Goal: Information Seeking & Learning: Learn about a topic

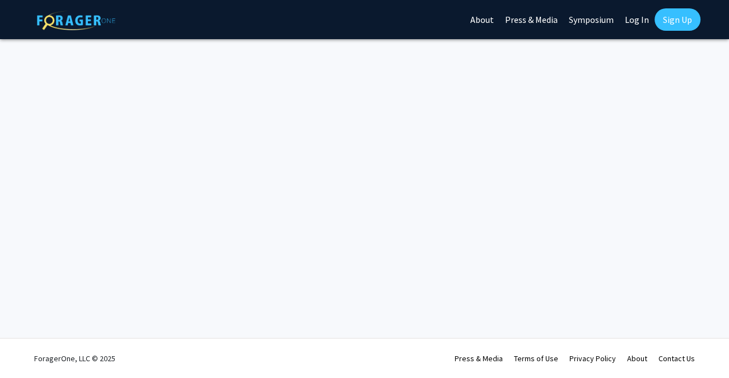
click at [644, 19] on link "Log In" at bounding box center [636, 19] width 35 height 39
click at [643, 17] on link "Log In" at bounding box center [636, 19] width 35 height 39
click at [636, 28] on link "Log In" at bounding box center [636, 19] width 35 height 39
click at [641, 22] on link "Log In" at bounding box center [636, 19] width 35 height 39
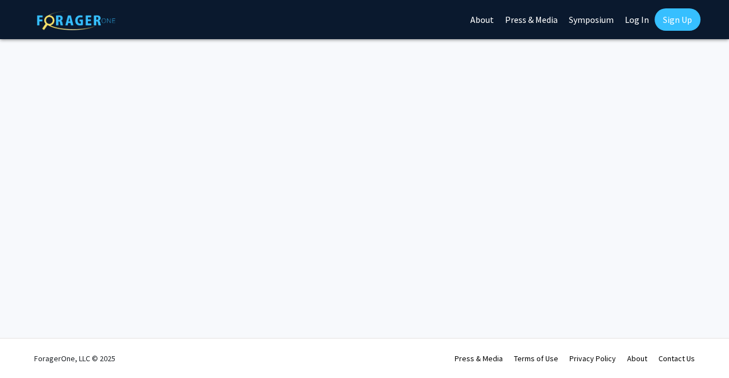
click at [641, 25] on link "Log In" at bounding box center [636, 19] width 35 height 39
click at [639, 18] on link "Log In" at bounding box center [636, 19] width 35 height 39
click at [672, 20] on link "Sign Up" at bounding box center [677, 19] width 46 height 22
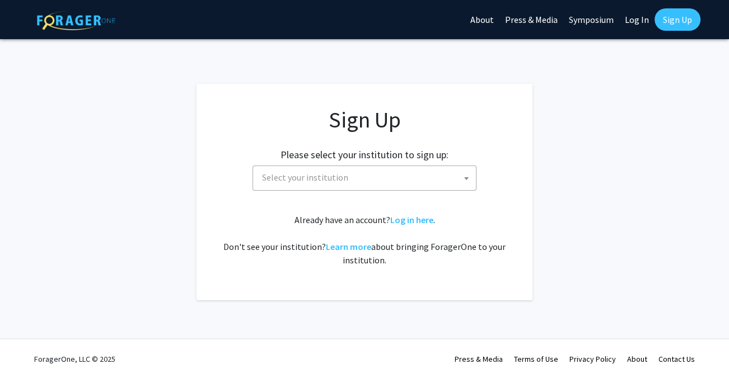
click at [616, 25] on link "Symposium" at bounding box center [591, 19] width 56 height 39
click at [635, 21] on link "Log In" at bounding box center [636, 19] width 35 height 39
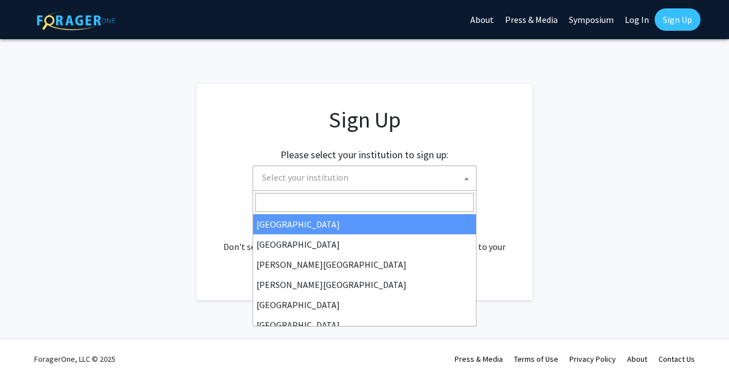
click at [357, 178] on span "Select your institution" at bounding box center [366, 177] width 218 height 23
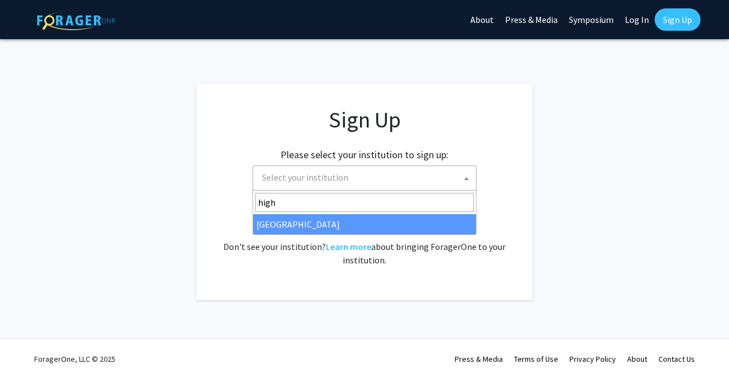
type input "high"
select select "2"
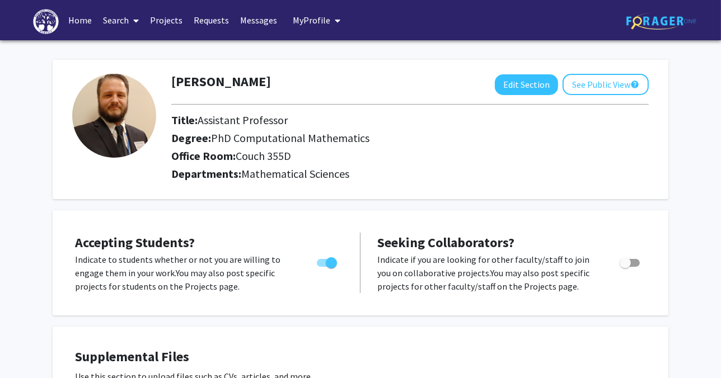
click at [313, 18] on span "My Profile" at bounding box center [312, 20] width 38 height 11
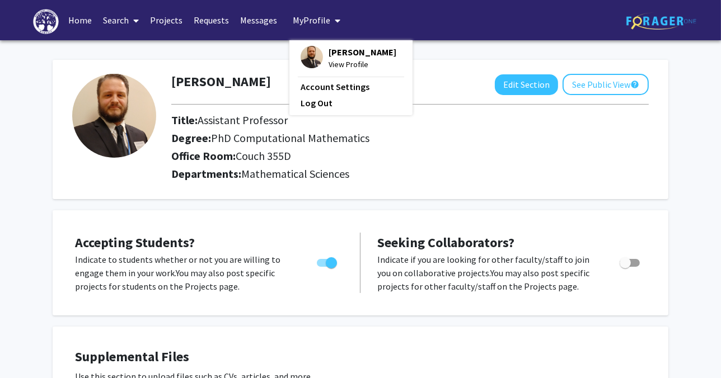
click at [259, 16] on link "Messages" at bounding box center [259, 20] width 48 height 39
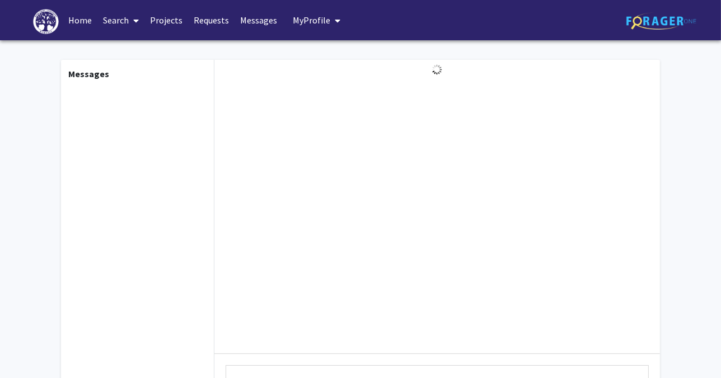
click at [259, 23] on link "Messages" at bounding box center [259, 20] width 48 height 39
click at [78, 17] on link "Home" at bounding box center [80, 20] width 35 height 39
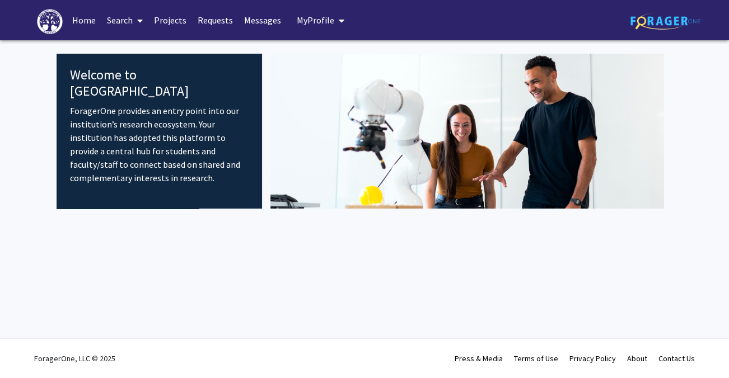
click at [120, 16] on link "Search" at bounding box center [124, 20] width 47 height 39
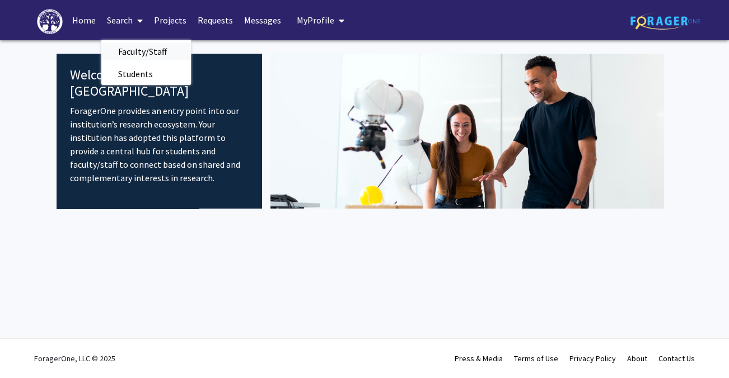
click at [147, 52] on span "Faculty/Staff" at bounding box center [142, 51] width 82 height 22
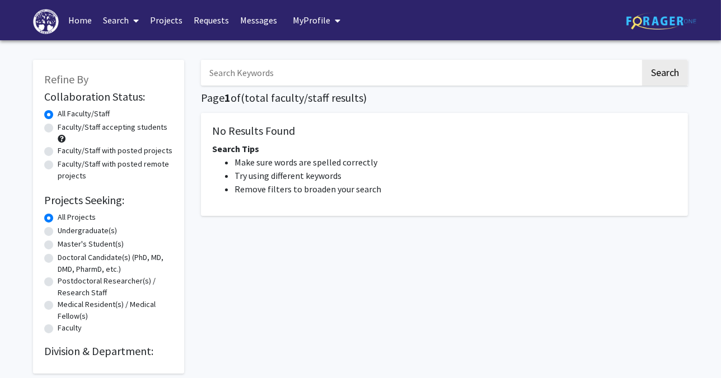
click at [263, 79] on input "Search Keywords" at bounding box center [420, 73] width 439 height 26
click at [642, 60] on button "Search" at bounding box center [665, 73] width 46 height 26
click at [655, 77] on button "Search" at bounding box center [665, 73] width 46 height 26
click at [656, 75] on button "Search" at bounding box center [665, 73] width 46 height 26
drag, startPoint x: 246, startPoint y: 79, endPoint x: 176, endPoint y: 70, distance: 70.5
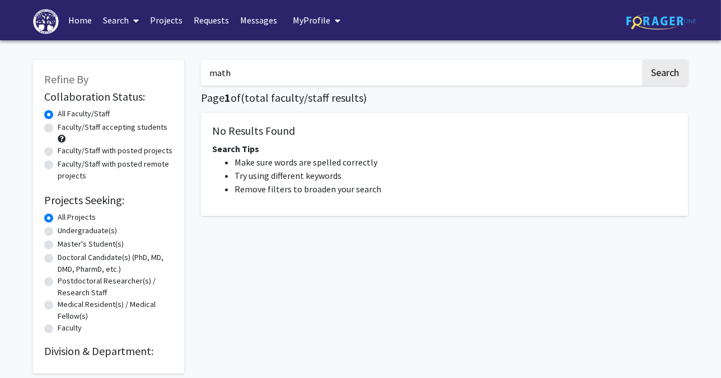
click at [176, 70] on div "Refine By Collaboration Status: Collaboration Status All Faculty/Staff Collabor…" at bounding box center [361, 211] width 672 height 325
type input "\"
click at [675, 69] on button "Search" at bounding box center [665, 73] width 46 height 26
type input "math"
click at [58, 125] on label "Faculty/Staff accepting students" at bounding box center [113, 127] width 110 height 12
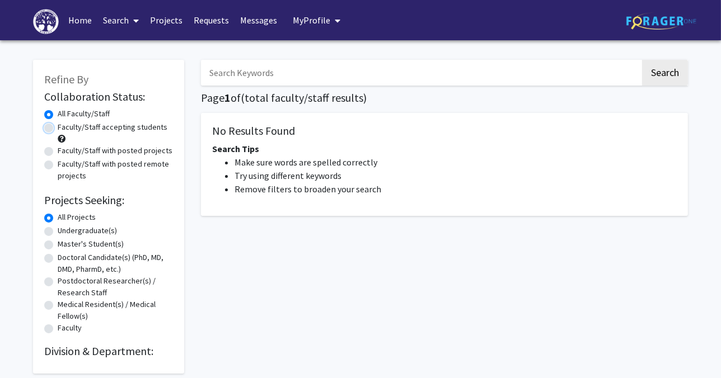
click at [58, 125] on input "Faculty/Staff accepting students" at bounding box center [61, 124] width 7 height 7
radio input "true"
click at [656, 78] on button "Search" at bounding box center [665, 73] width 46 height 26
radio input "true"
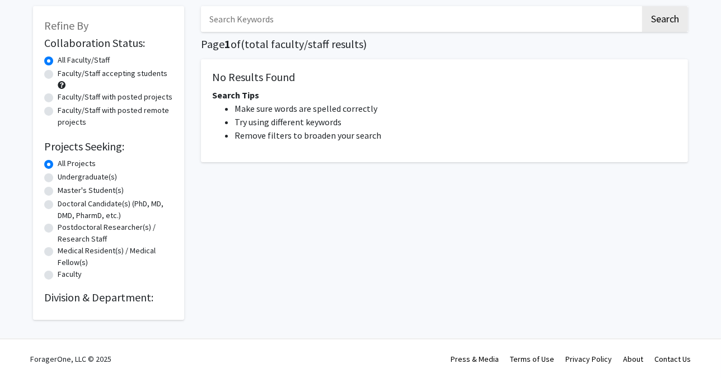
click at [58, 176] on label "Undergraduate(s)" at bounding box center [87, 177] width 59 height 12
click at [58, 176] on input "Undergraduate(s)" at bounding box center [61, 174] width 7 height 7
radio input "true"
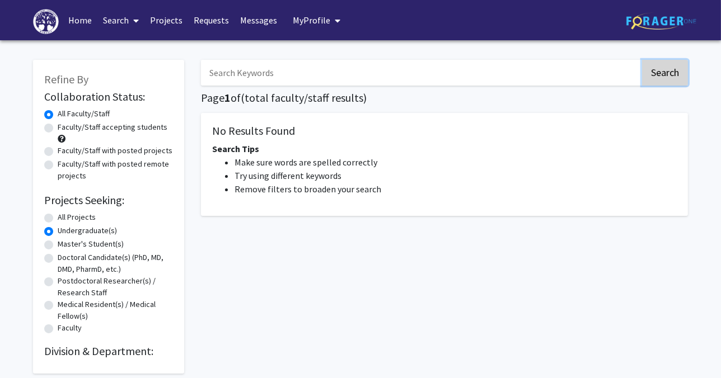
click at [672, 68] on button "Search" at bounding box center [665, 73] width 46 height 26
radio input "true"
click at [3, 6] on div "Skip navigation Home Search Projects Requests Messages My Profile Dustin Nichol…" at bounding box center [360, 20] width 721 height 40
click at [131, 14] on span at bounding box center [134, 20] width 10 height 39
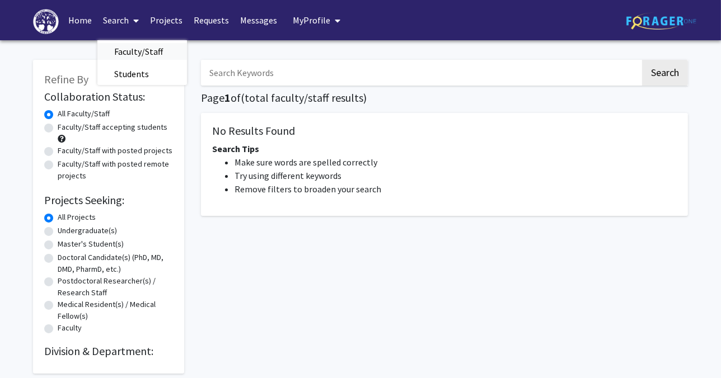
click at [132, 51] on span "Faculty/Staff" at bounding box center [138, 51] width 82 height 22
click at [135, 19] on icon at bounding box center [136, 20] width 6 height 9
click at [125, 75] on span "Students" at bounding box center [131, 74] width 68 height 22
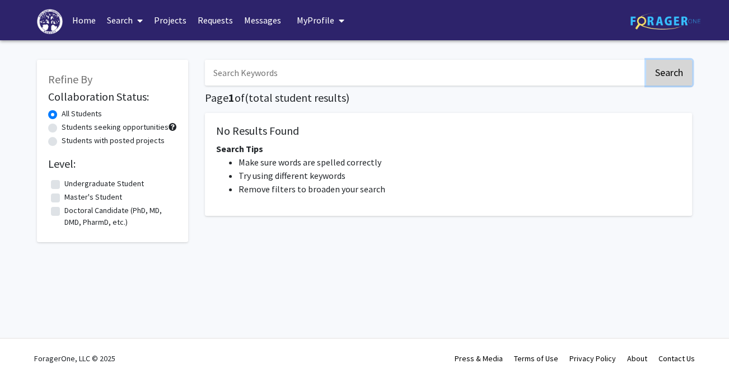
click at [661, 74] on button "Search" at bounding box center [669, 73] width 46 height 26
click at [64, 185] on label "Undergraduate Student" at bounding box center [103, 184] width 79 height 12
click at [64, 185] on input "Undergraduate Student" at bounding box center [67, 181] width 7 height 7
click at [671, 70] on button "Search" at bounding box center [669, 73] width 46 height 26
checkbox input "false"
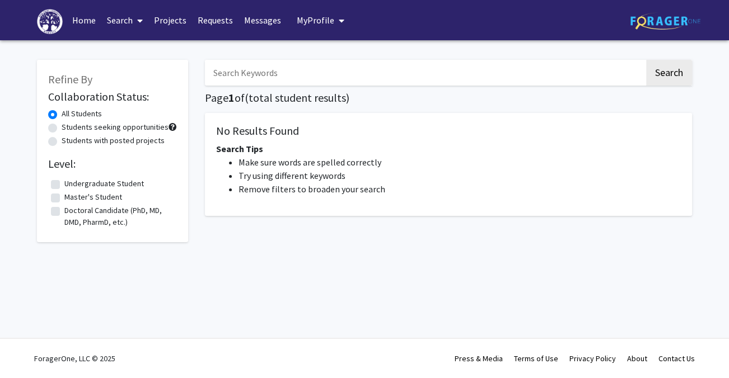
click at [161, 29] on link "Projects" at bounding box center [170, 20] width 44 height 39
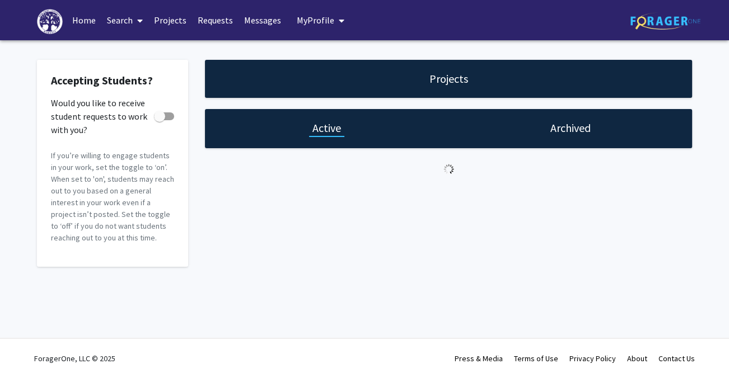
checkbox input "true"
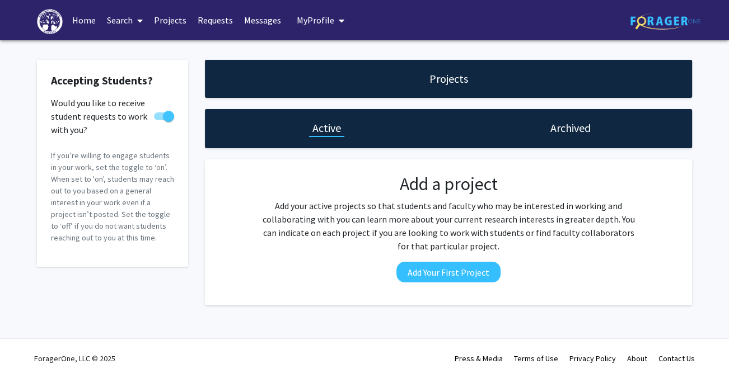
click at [139, 17] on icon at bounding box center [140, 20] width 6 height 9
click at [90, 22] on link "Home" at bounding box center [84, 20] width 35 height 39
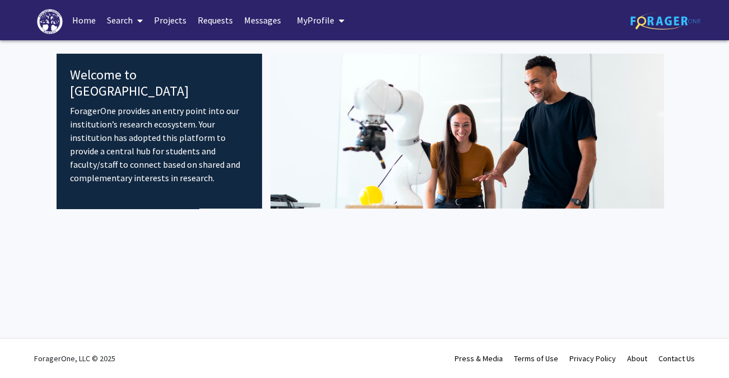
click at [121, 17] on link "Search" at bounding box center [124, 20] width 47 height 39
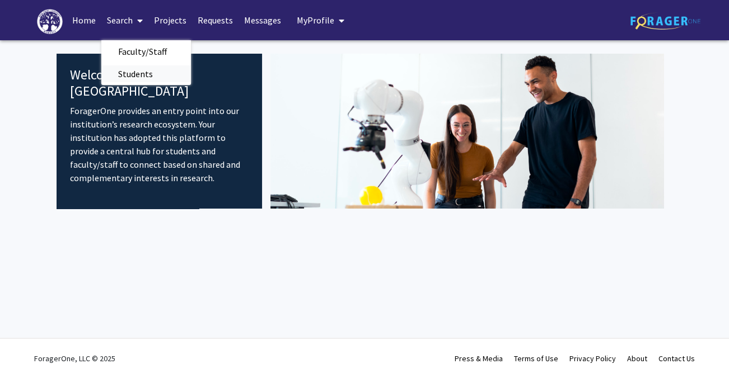
click at [139, 71] on span "Students" at bounding box center [135, 74] width 68 height 22
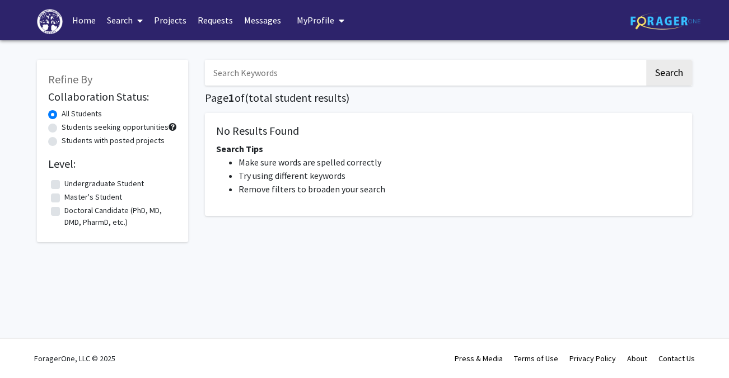
click at [62, 128] on label "Students seeking opportunities" at bounding box center [115, 127] width 107 height 12
click at [62, 128] on input "Students seeking opportunities" at bounding box center [65, 124] width 7 height 7
radio input "true"
click at [664, 72] on button "Search" at bounding box center [669, 73] width 46 height 26
radio input "true"
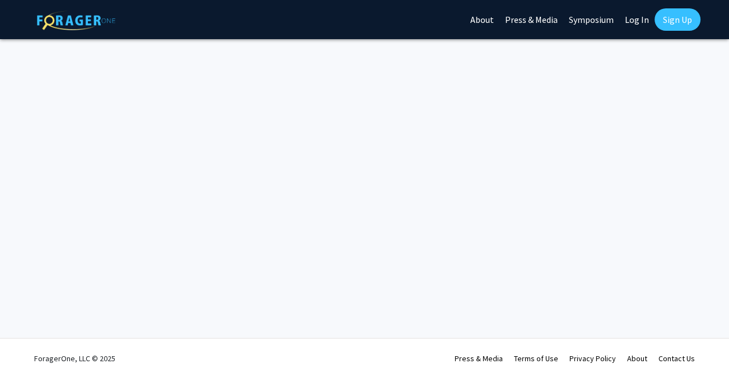
click at [630, 23] on link "Log In" at bounding box center [636, 19] width 35 height 39
click at [643, 19] on link "Log In" at bounding box center [636, 19] width 35 height 39
click at [640, 22] on link "Log In" at bounding box center [636, 19] width 35 height 39
click at [633, 15] on link "Log In" at bounding box center [636, 19] width 35 height 39
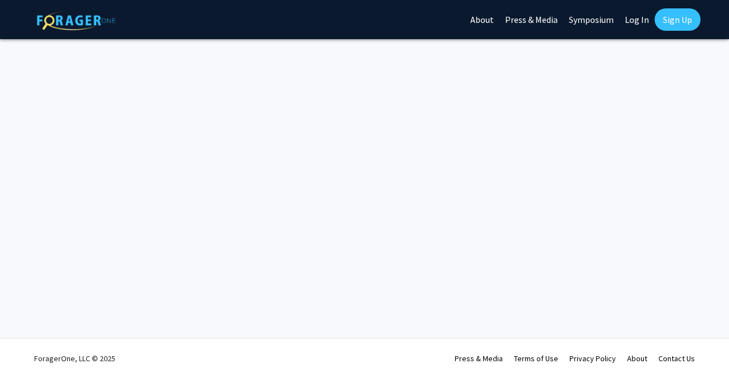
click at [574, 11] on link "Symposium" at bounding box center [591, 19] width 56 height 39
click at [645, 22] on link "Log In" at bounding box center [636, 19] width 35 height 39
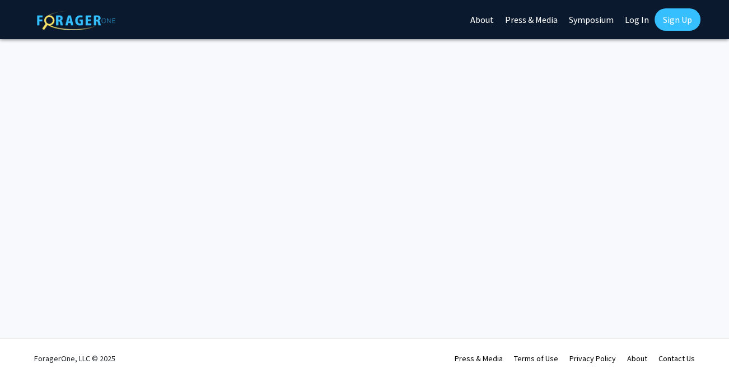
click at [645, 22] on link "Log In" at bounding box center [636, 19] width 35 height 39
